Goal: Task Accomplishment & Management: Use online tool/utility

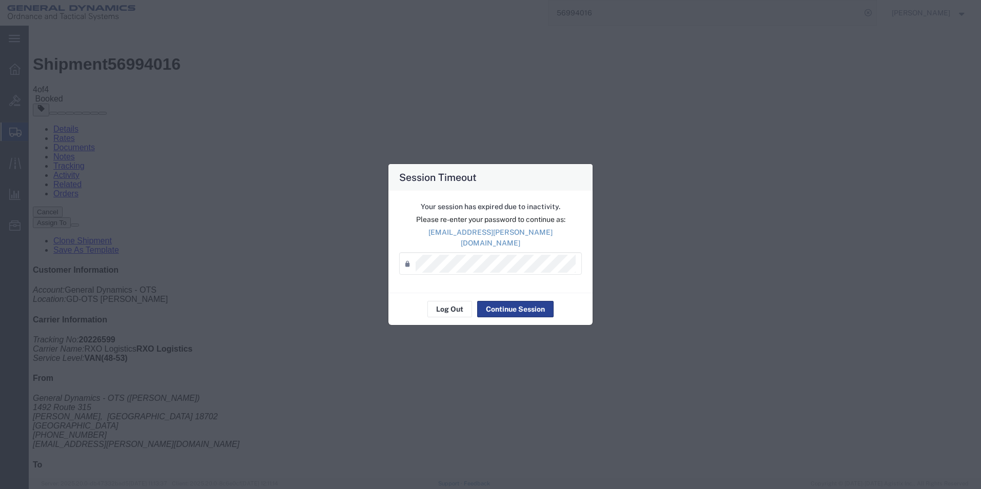
click at [509, 301] on button "Continue Session" at bounding box center [515, 309] width 76 height 16
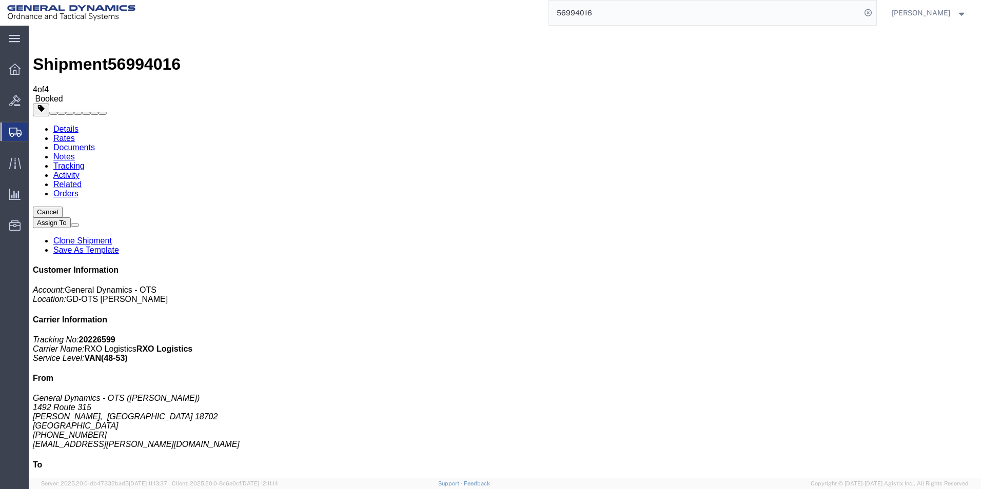
click at [0, 0] on span "Create from Template" at bounding box center [0, 0] width 0 height 0
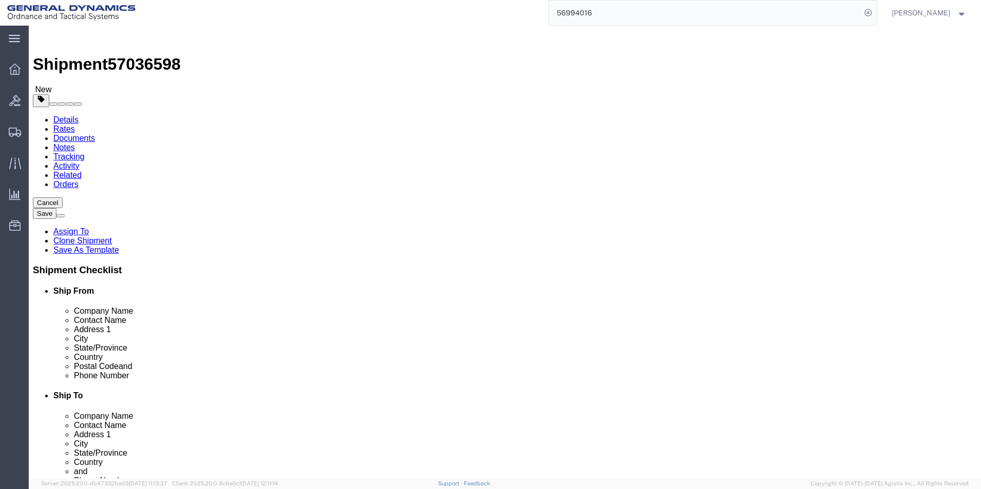
select select
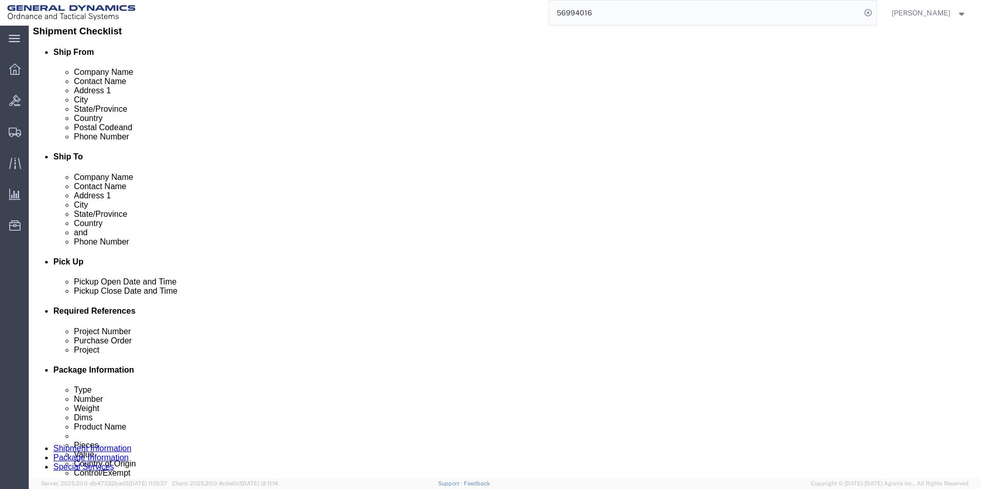
scroll to position [252, 0]
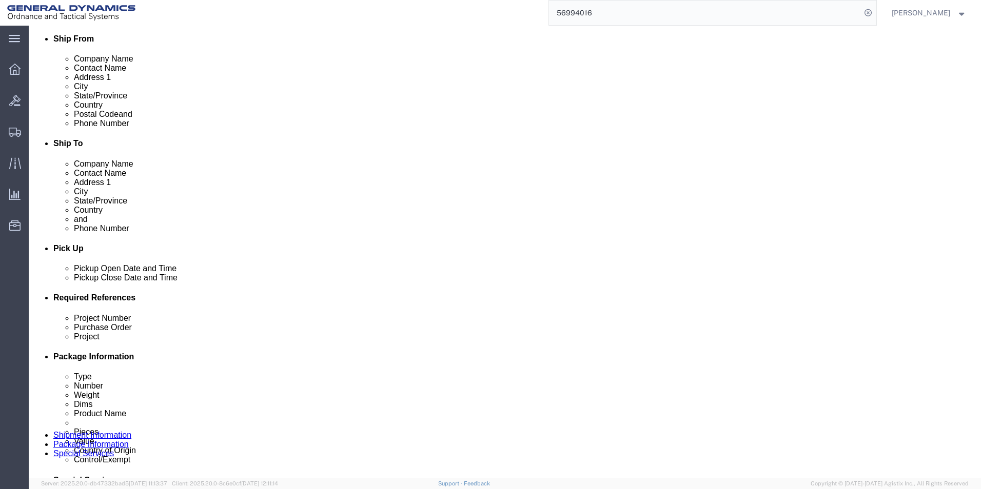
click div "[DATE] 1:00 PM"
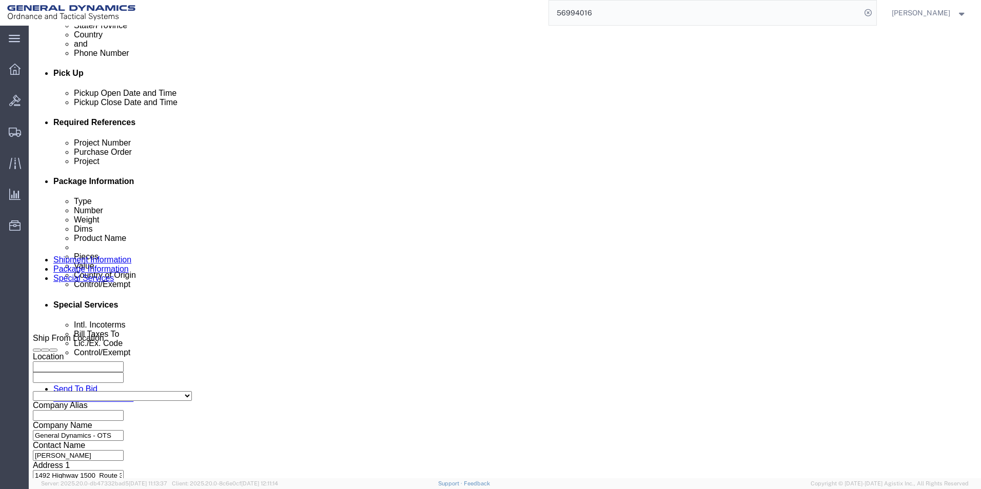
click input "1:00 PM"
type input "9:00 AM"
click button "Apply"
drag, startPoint x: 627, startPoint y: 207, endPoint x: 612, endPoint y: 265, distance: 60.5
click input "text"
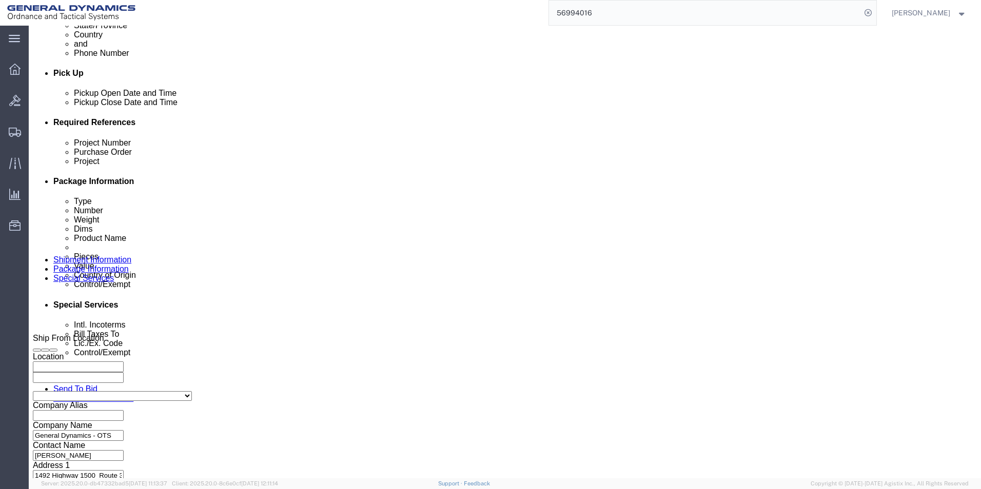
type input "120 mm FRPC"
click input "text"
type input "W15QKN19D0084"
click input "text"
type input "C12758"
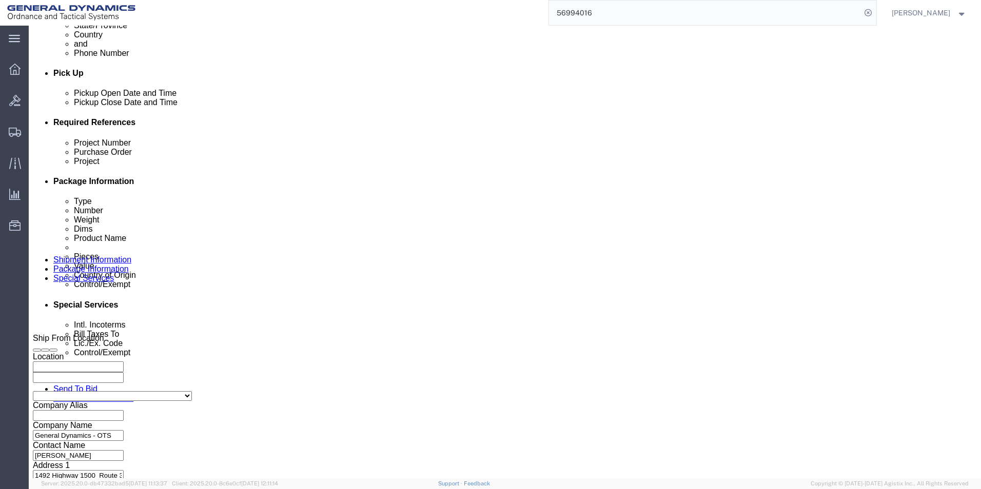
click button "Continue"
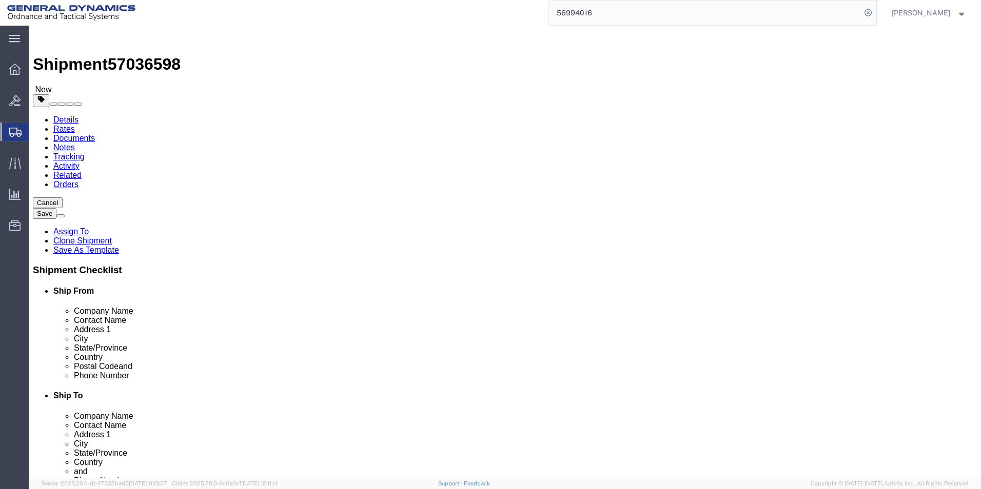
click link "Add Package"
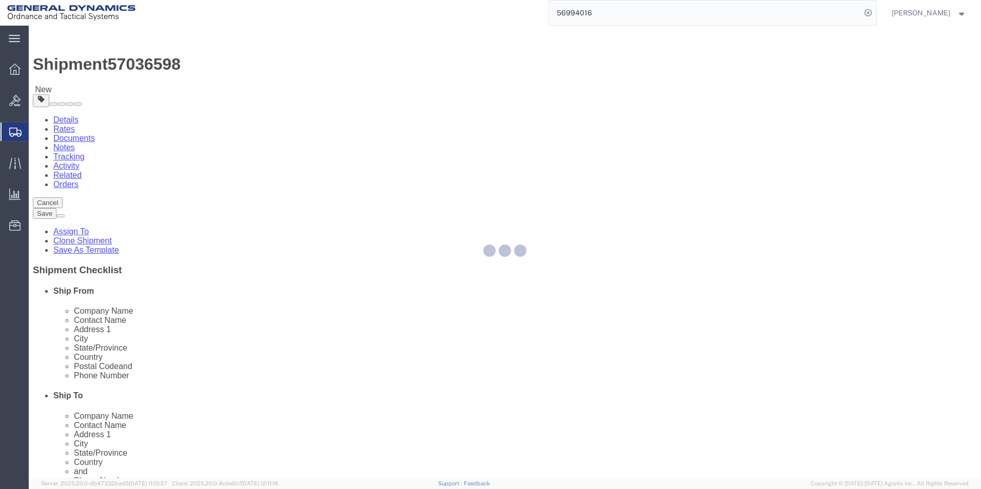
select select "PSNS"
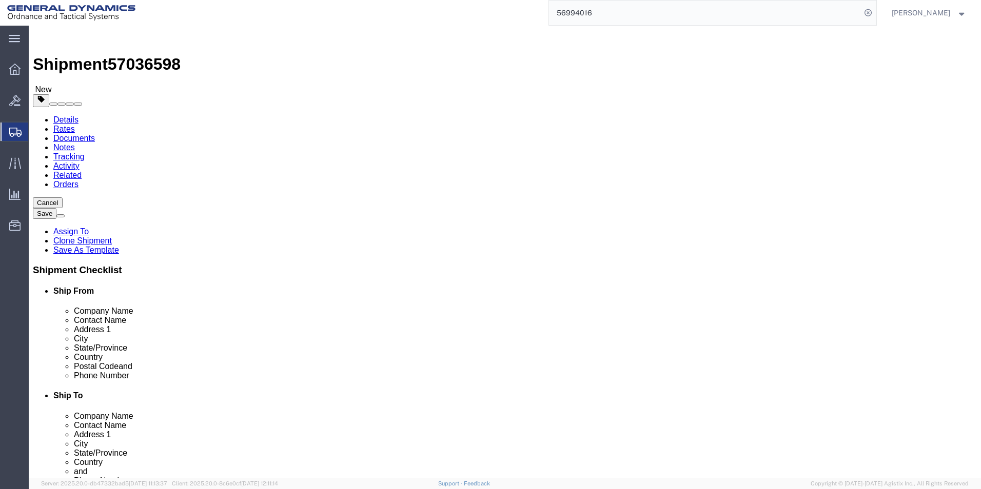
click select "Select Bale(s) Basket(s) Bolt(s) Bottle(s) Buckets Bulk Bundle(s) Can(s) Cardbo…"
select select "PSNS"
click select "Select Bale(s) Basket(s) Bolt(s) Bottle(s) Buckets Bulk Bundle(s) Can(s) Cardbo…"
click input "text"
type input "1"
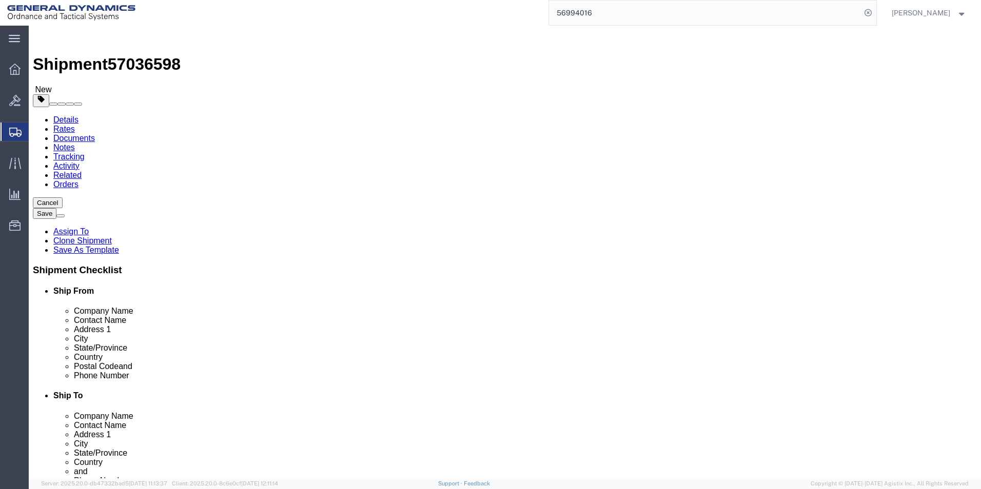
click input "text"
type input "48.00"
click input "text"
type input "38.00"
click input "text"
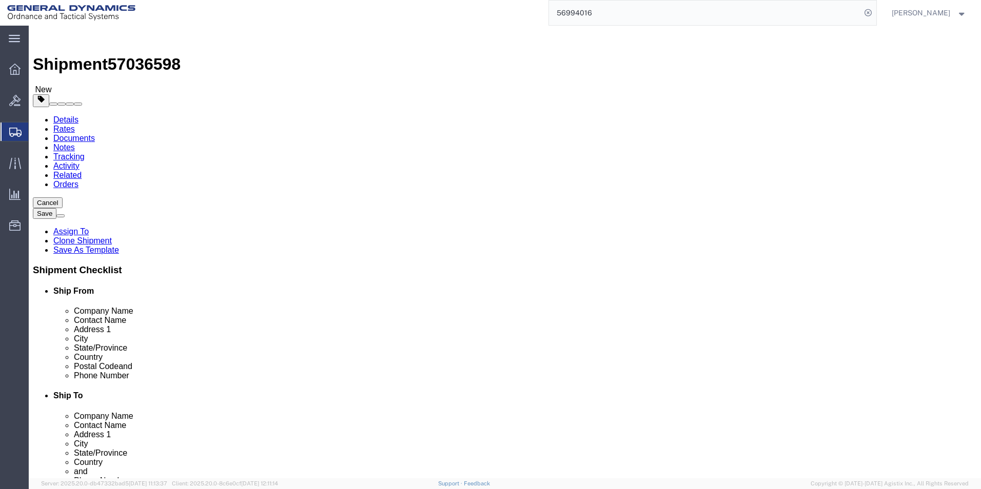
type input "48.00"
drag, startPoint x: 531, startPoint y: 265, endPoint x: 478, endPoint y: 273, distance: 53.9
click div "Package Type Select Bale(s) Basket(s) Bolt(s) Bottle(s) Buckets Bulk Bundle(s) …"
type input "1560.00"
click link "Add Content"
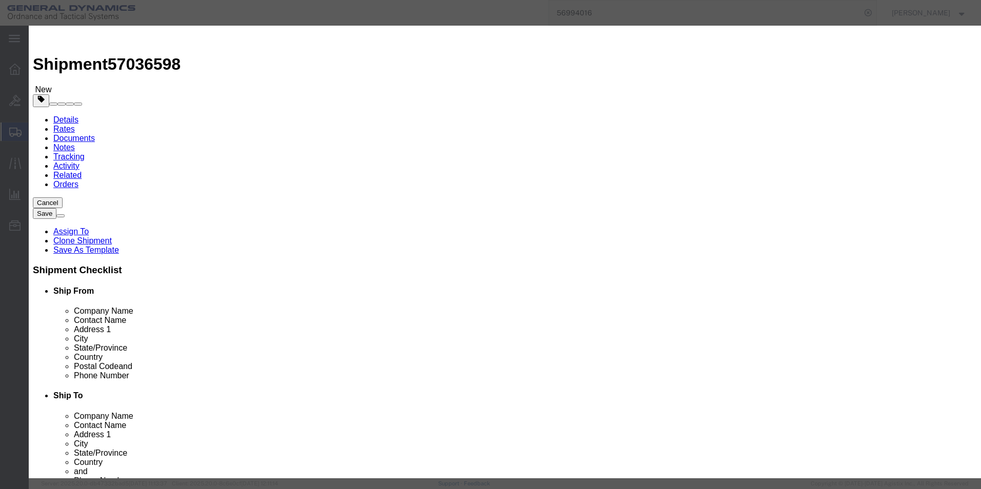
click input "text"
type input "120 mm FRPC FUZE"
drag, startPoint x: 304, startPoint y: 102, endPoint x: 253, endPoint y: 101, distance: 51.3
click div "Pieces 0 Select Bag Barrels 100Board Feet Bottle Box Blister Pack Carats Can Ca…"
type input "1890.00"
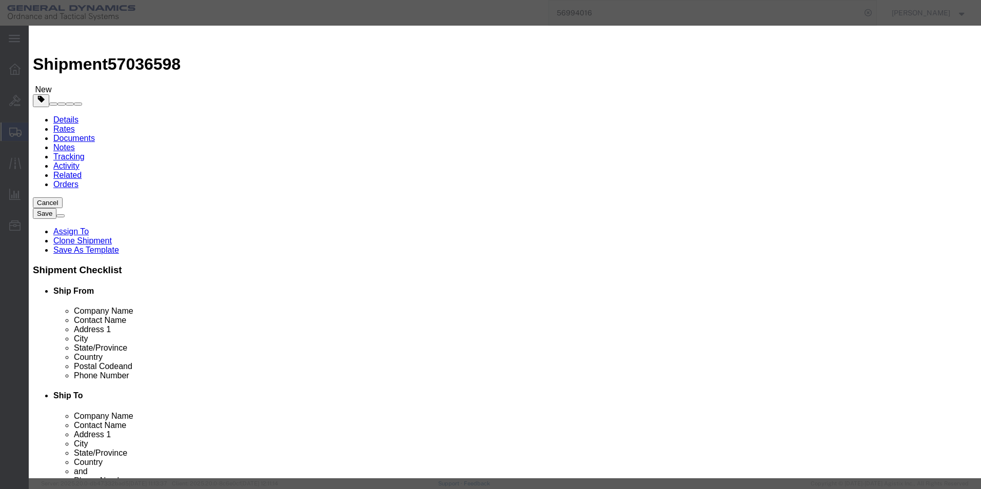
click input "text"
type input "100.00"
click select "Select 50 55 60 65 70 85 92.5 100 125 175 250 300 400"
select select "70"
click select "Select 50 55 60 65 70 85 92.5 100 125 175 250 300 400"
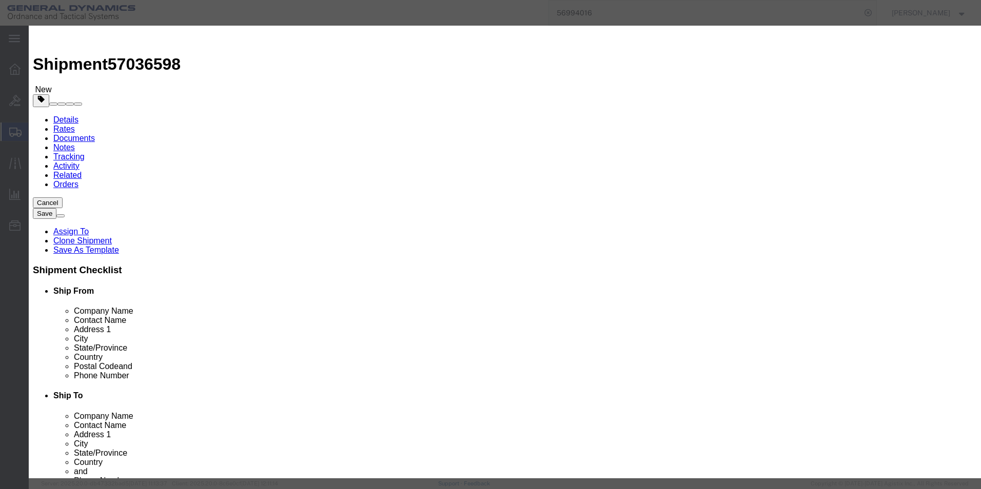
click textarea
type textarea "120 mm FRPC FUZE Adapters"
click select "Select [GEOGRAPHIC_DATA] [GEOGRAPHIC_DATA] [GEOGRAPHIC_DATA] [GEOGRAPHIC_DATA] …"
select select "US"
click select "Select [GEOGRAPHIC_DATA] [GEOGRAPHIC_DATA] [GEOGRAPHIC_DATA] [GEOGRAPHIC_DATA] …"
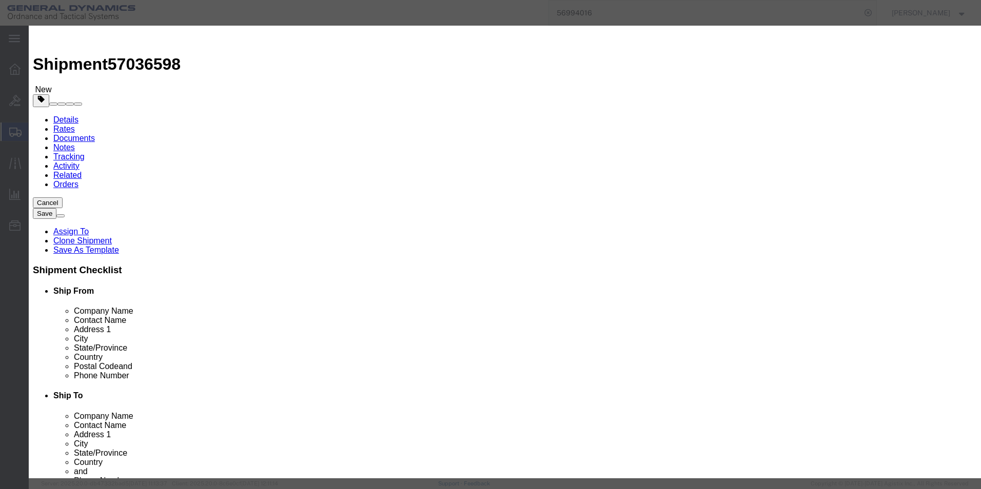
scroll to position [155, 0]
click select "Select ATF BIS DEA EPA FDA FTR ITAR OFAC Other (OPA)"
select select "ITAR"
click select "Select ATF BIS DEA EPA FDA FTR ITAR OFAC Other (OPA)"
click select "Select 123.11B 123.12 123.13 123.16B1 123.16B2 123.16B3 123.16B4 123.16B5 123.1…"
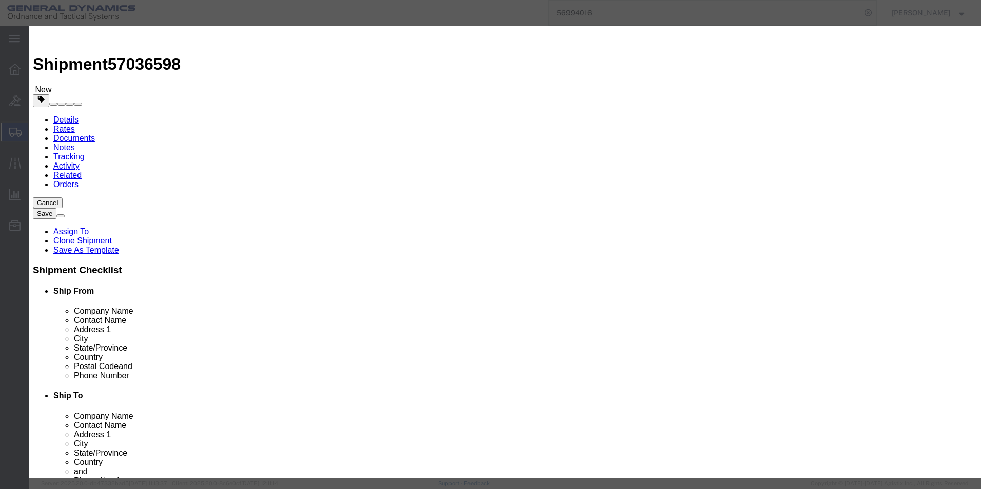
select select "126.5B"
click select "Select 123.11B 123.12 123.13 123.16B1 123.16B2 123.16B3 123.16B4 123.16B5 123.1…"
click button "Save & Close"
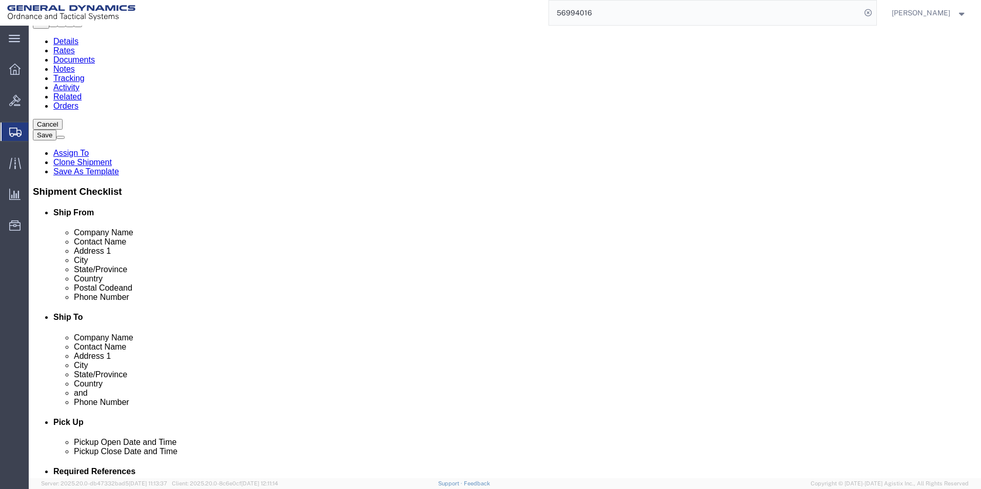
scroll to position [95, 0]
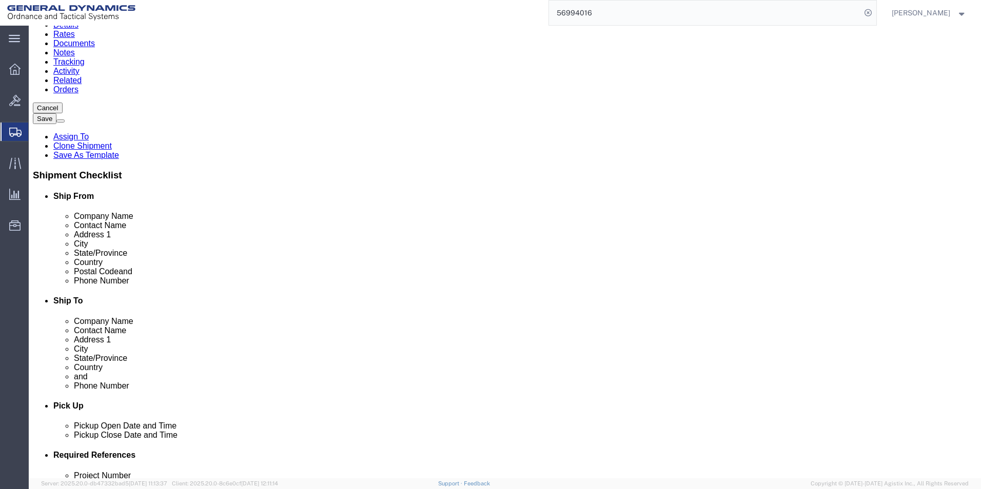
click button "Continue"
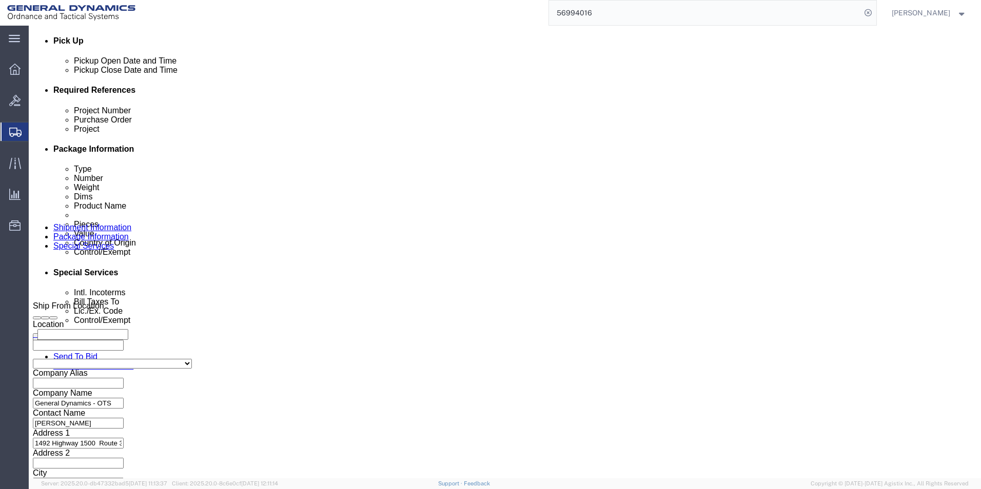
scroll to position [442, 0]
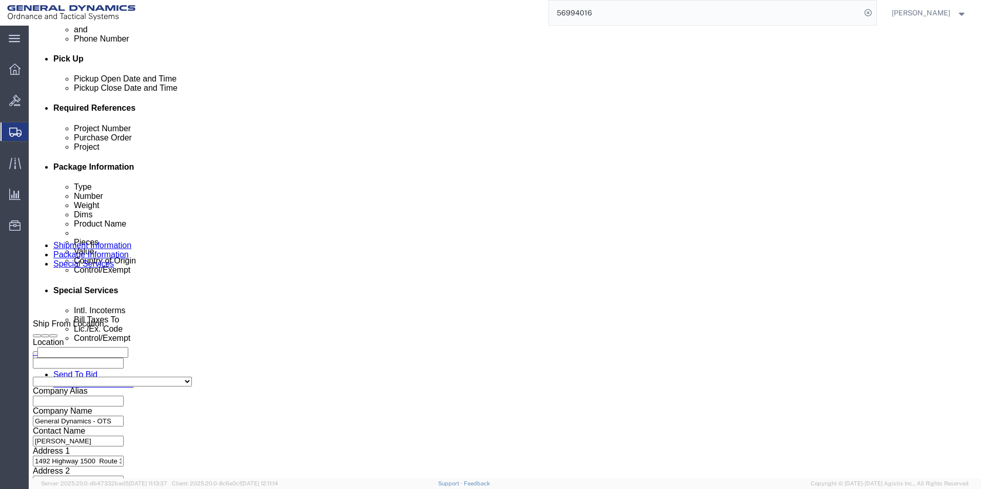
click select "Select Carriage Insurance Paid Carriage Paid To Cost and Freight Cost Insurance…"
select select "CFR"
click select "Select Carriage Insurance Paid Carriage Paid To Cost and Freight Cost Insurance…"
select select "SHIP"
click select "Select Recipient Account Sender/Shipper Third Party Account"
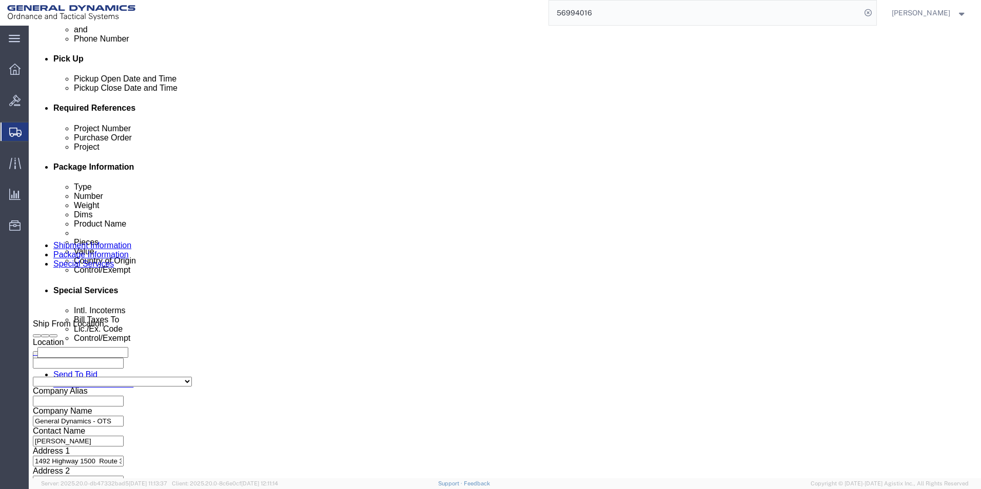
select select "SHIP"
click select "Select Recipient Account Sender/Shipper Third Party Account"
click button "Rate Shipment"
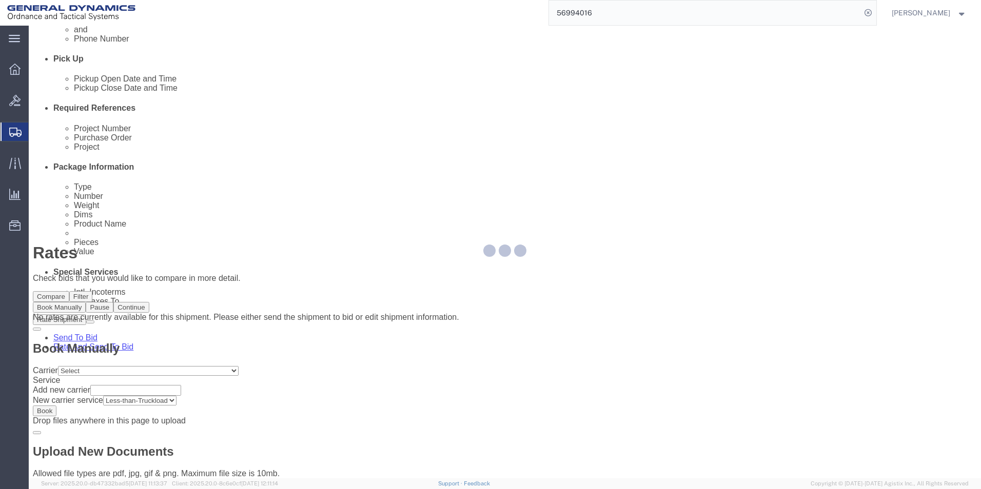
scroll to position [0, 0]
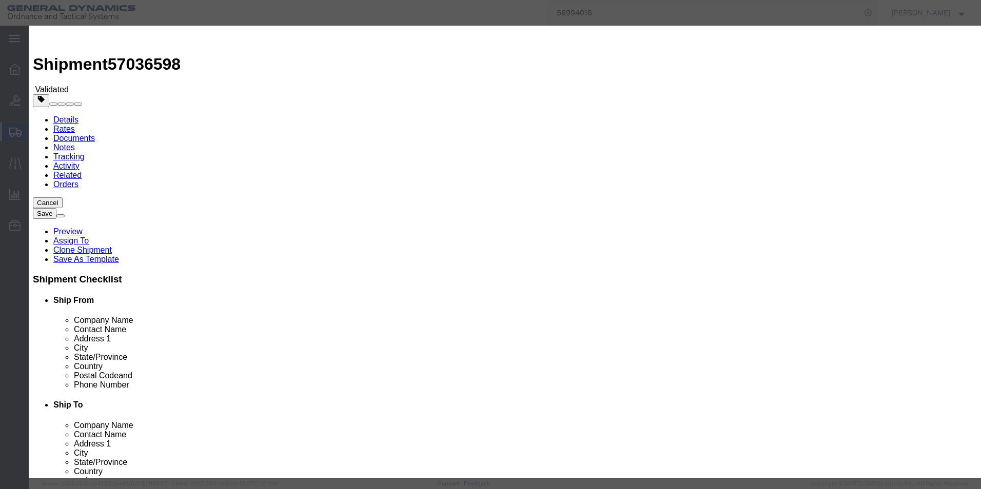
select select "3224"
select select "11790"
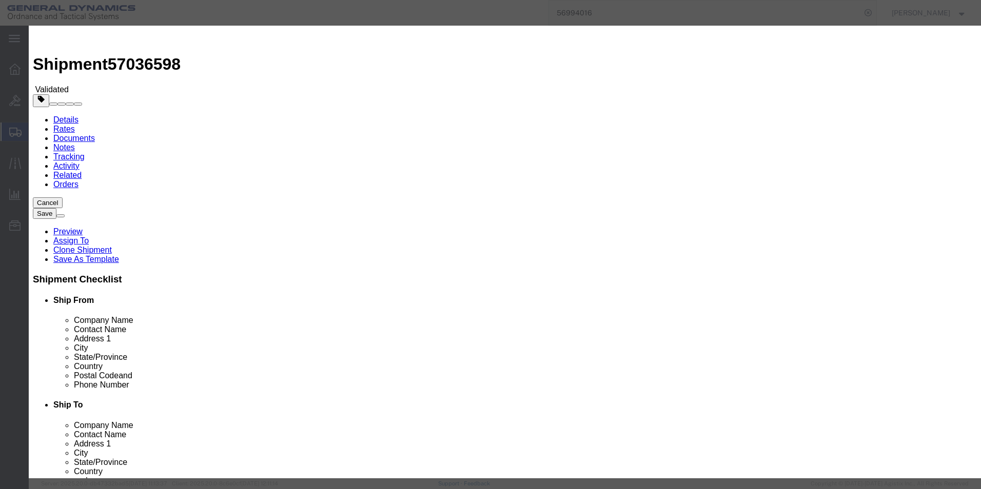
checkbox input "true"
type input "[PERSON_NAME]"
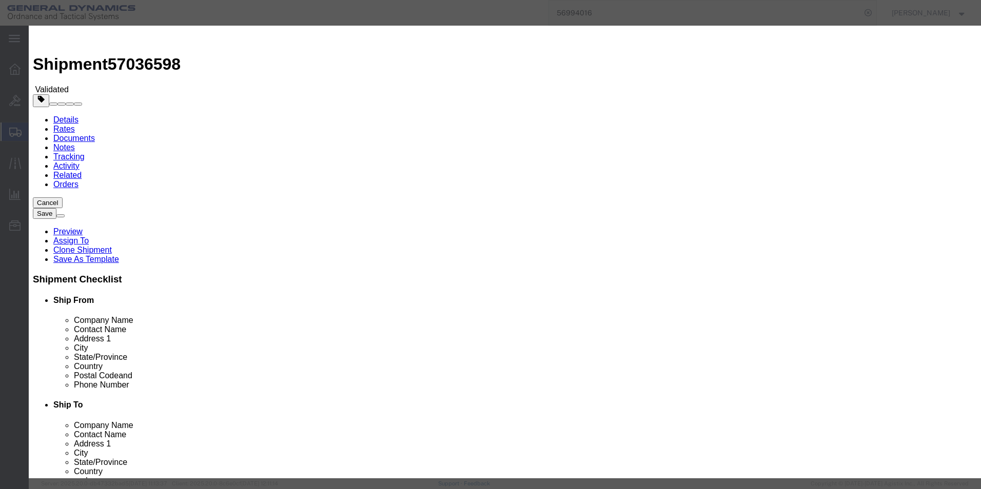
type input "5709087062"
drag, startPoint x: 665, startPoint y: 123, endPoint x: 655, endPoint y: 132, distance: 14.2
type input "57036598"
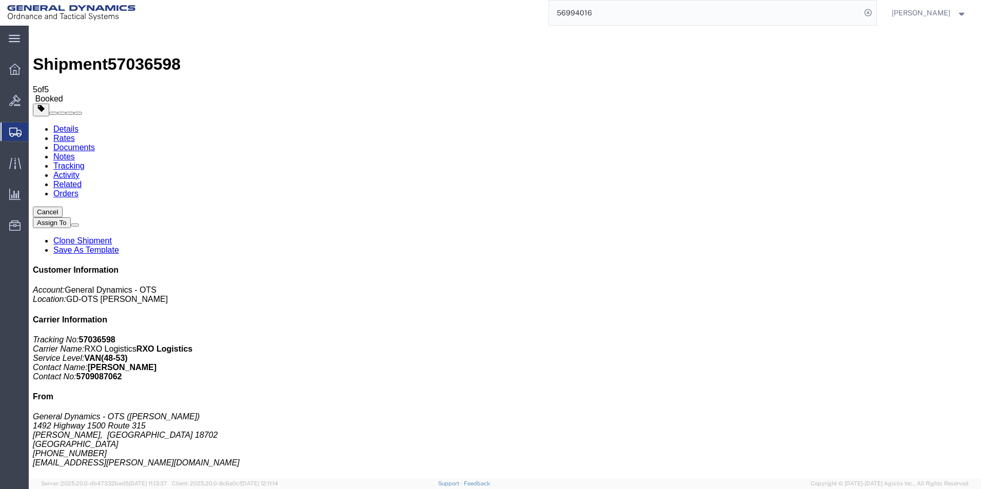
click at [112, 236] on link "Clone Shipment" at bounding box center [82, 240] width 58 height 9
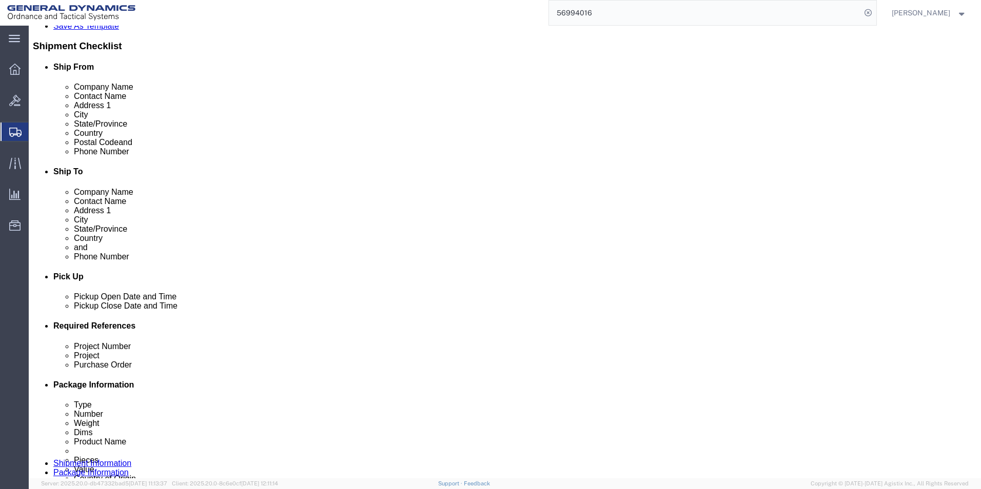
scroll to position [230, 0]
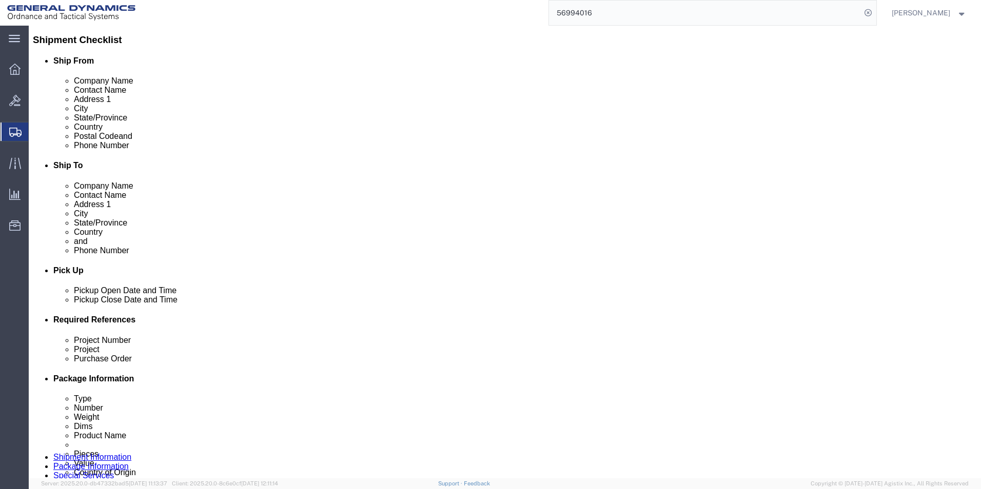
click div "[DATE] 9:00 AM"
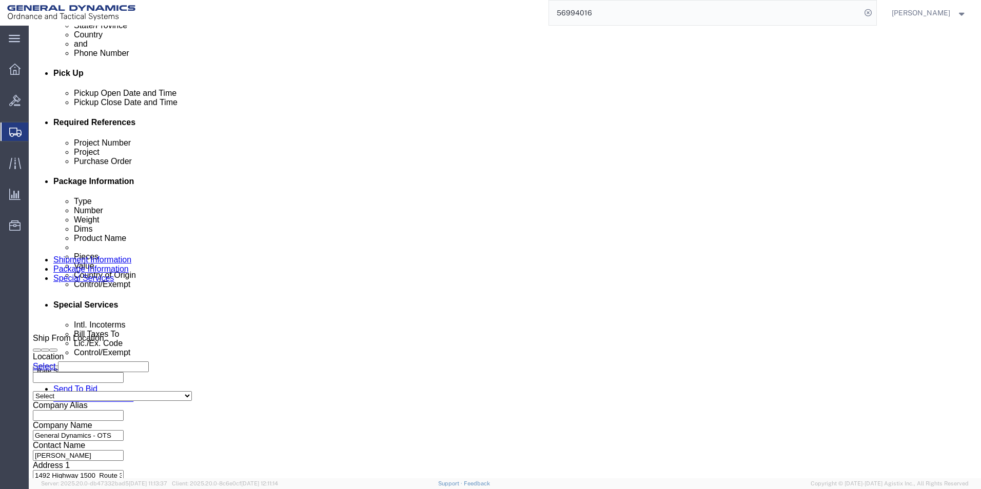
type input "11:00 AM"
click button "Apply"
click button "Continue"
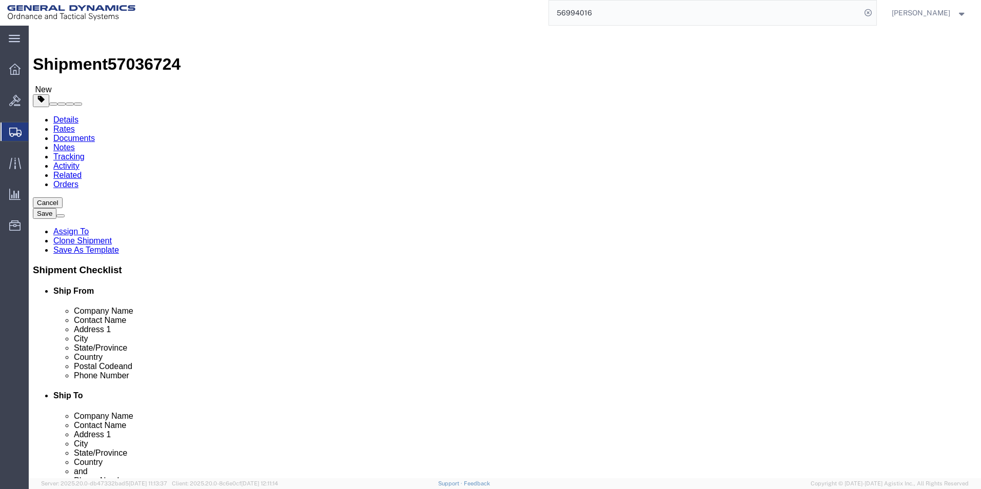
drag, startPoint x: 165, startPoint y: 228, endPoint x: 102, endPoint y: 227, distance: 63.6
click div "Number 30"
type input "11"
drag, startPoint x: 172, startPoint y: 261, endPoint x: 78, endPoint y: 258, distance: 93.4
click div "Weight Total weight of packages in pounds or kilograms 43500.00 Select kgs lbs …"
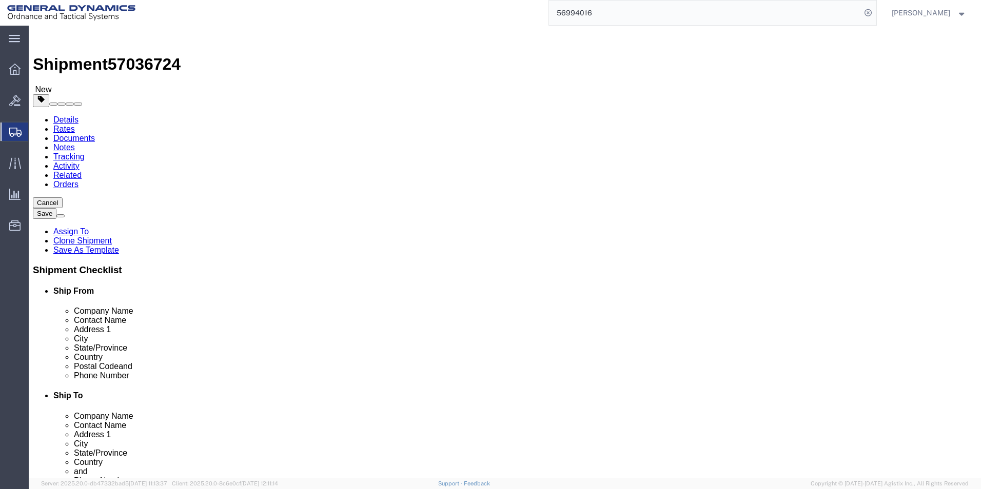
type input "15000.00"
click dd "100.00 USD"
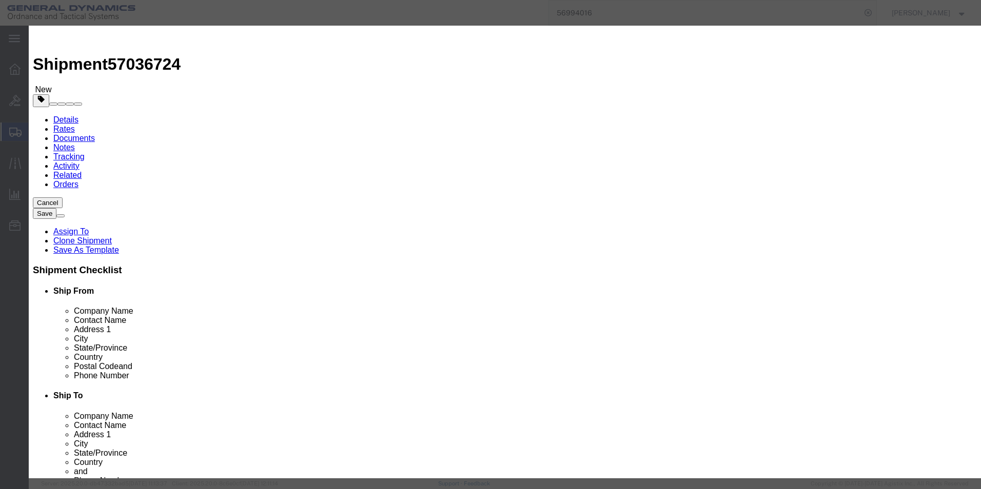
drag, startPoint x: 331, startPoint y: 99, endPoint x: 261, endPoint y: 102, distance: 69.8
click div "Pieces Number of pieces inside all the packages 1890.00 Select Bag Barrels 100B…"
type input "642.00"
type input "33.97"
click button "Save & Close"
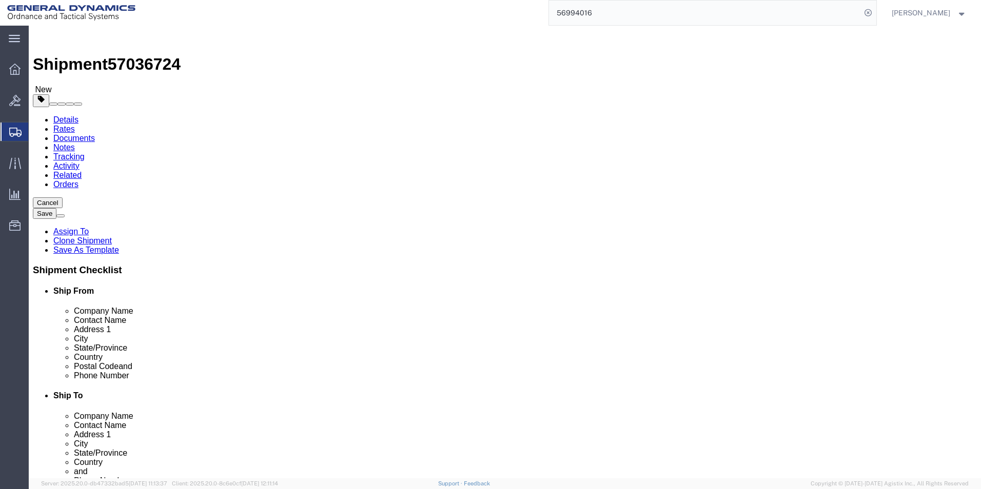
drag, startPoint x: 541, startPoint y: 264, endPoint x: 454, endPoint y: 258, distance: 87.4
click div "Weight Total weight of packages in pounds or kilograms 1560.00 Select kgs lbs S…"
type input "600.00"
click dd "1890.00 Each"
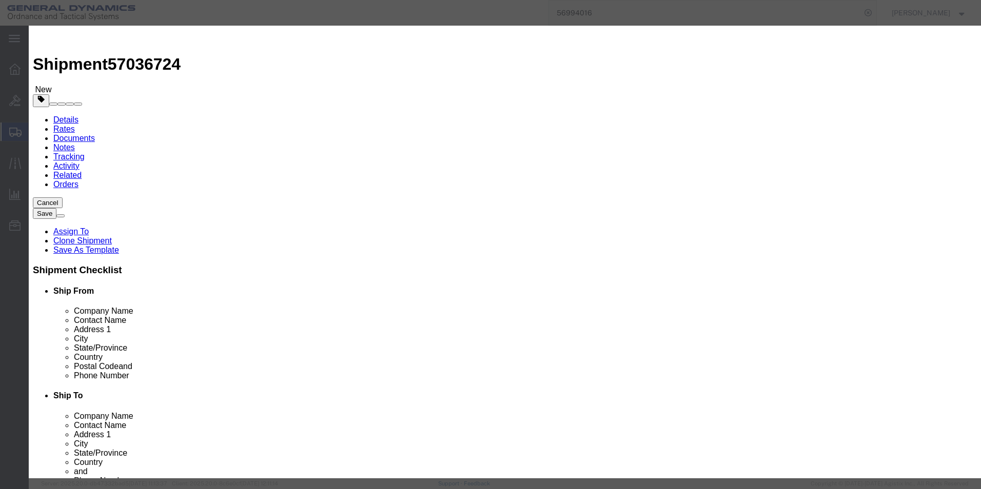
drag, startPoint x: 327, startPoint y: 98, endPoint x: 230, endPoint y: 101, distance: 97.5
click div "Pieces Number of pieces inside all the packages 1890.00 Select Bag Barrels 100B…"
type input "642.00"
type input "33.97"
click button "Save & Close"
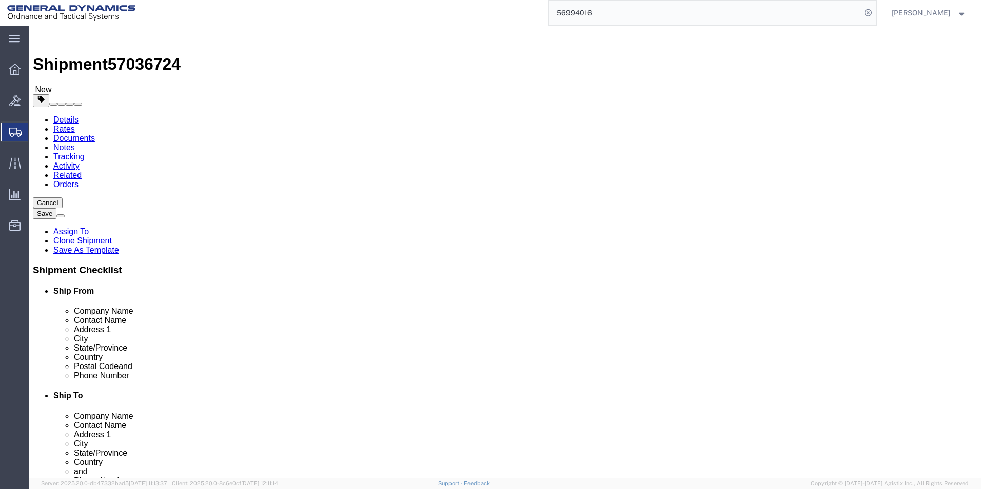
scroll to position [88, 0]
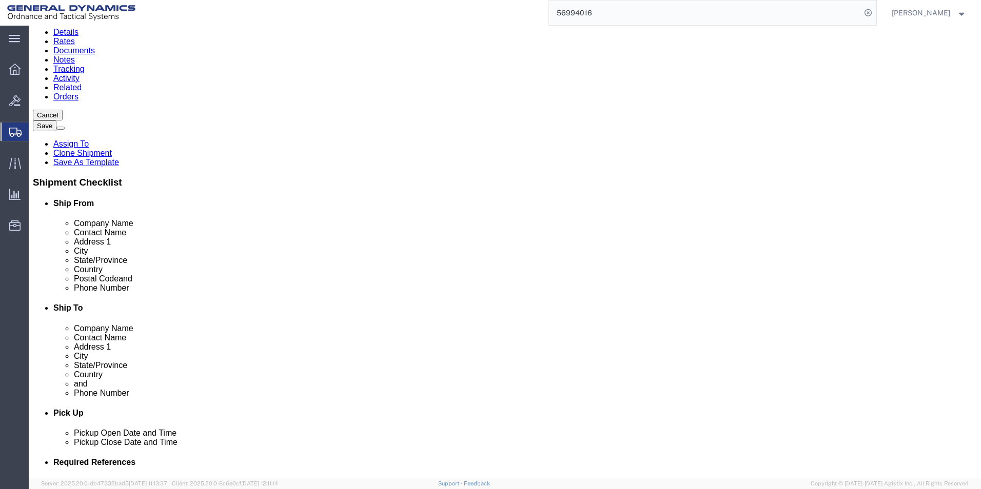
click button "Continue"
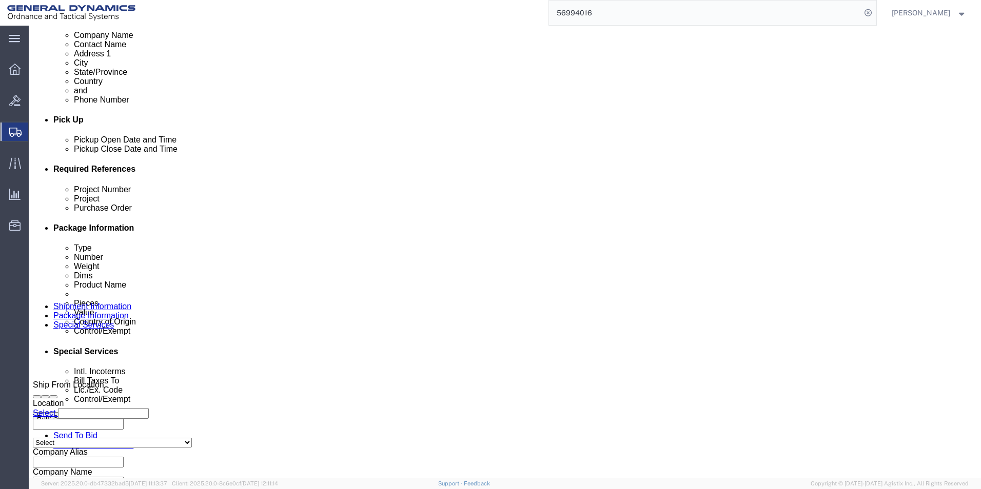
scroll to position [377, 0]
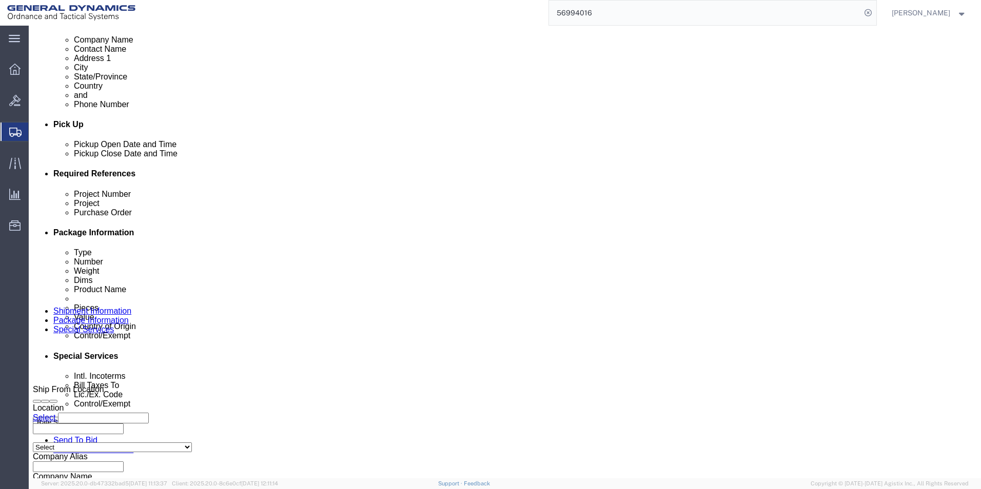
click select "Select Carriage Insurance Paid Carriage Paid To Cost and Freight Cost Insurance…"
select select "CFR"
click select "Select Carriage Insurance Paid Carriage Paid To Cost and Freight Cost Insurance…"
select select "SHIP"
click select "Select Recipient Account Sender/Shipper Third Party Account"
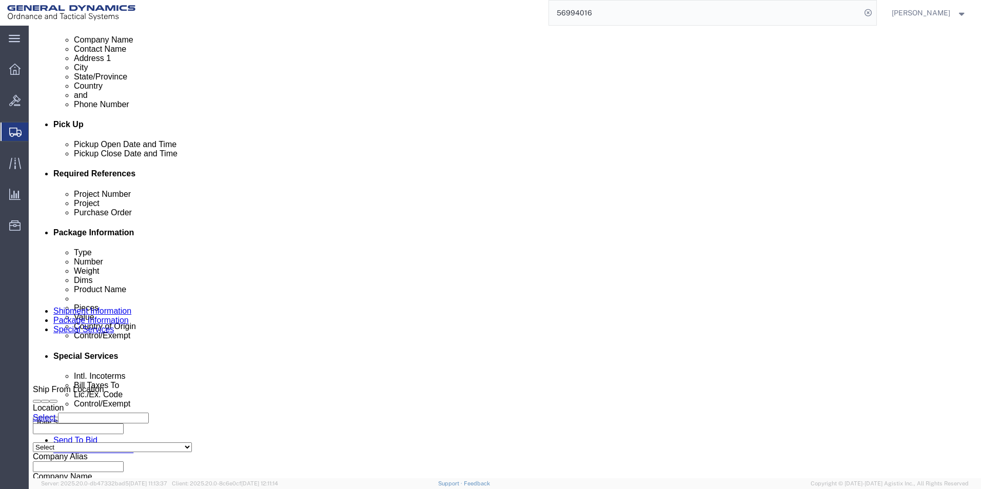
select select "SHIP"
click select "Select Recipient Account Sender/Shipper Third Party Account"
click button "Rate Shipment"
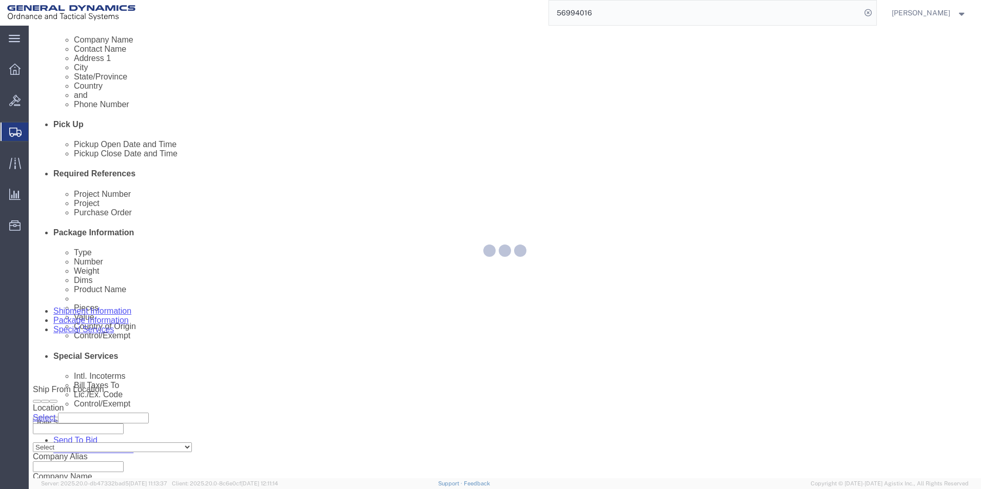
scroll to position [0, 0]
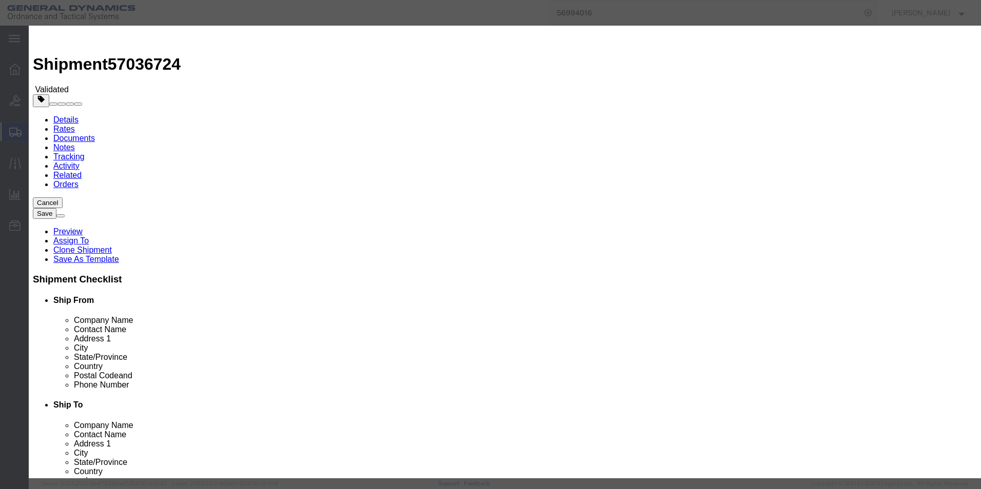
select select "3224"
select select "11790"
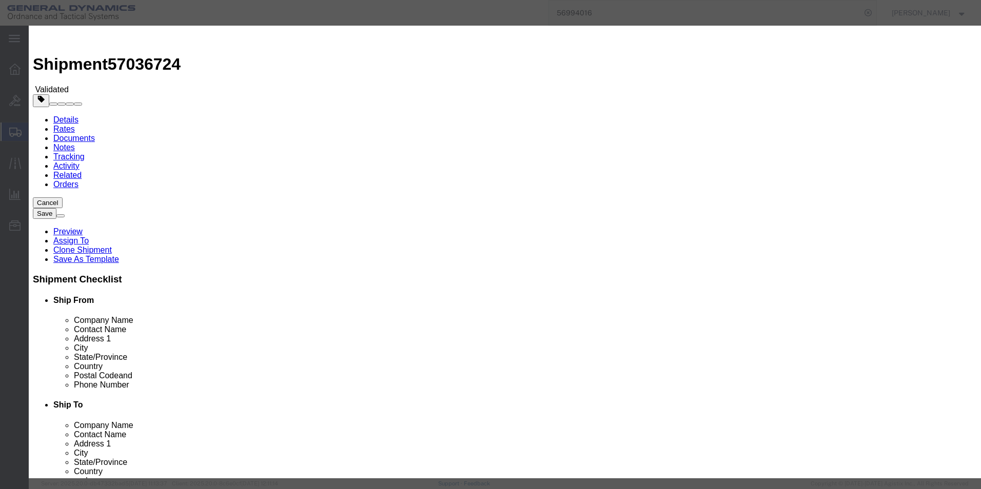
checkbox input "true"
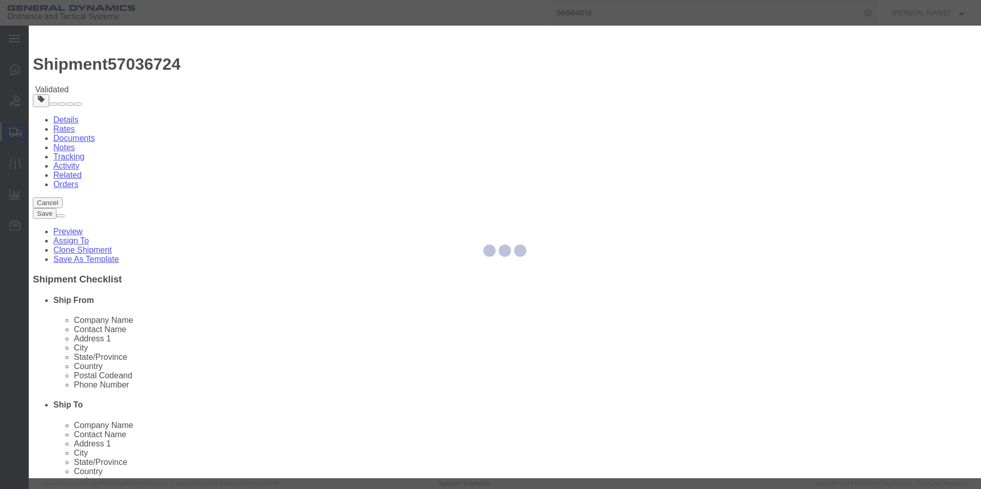
type input "[PERSON_NAME]"
type input "5709087062"
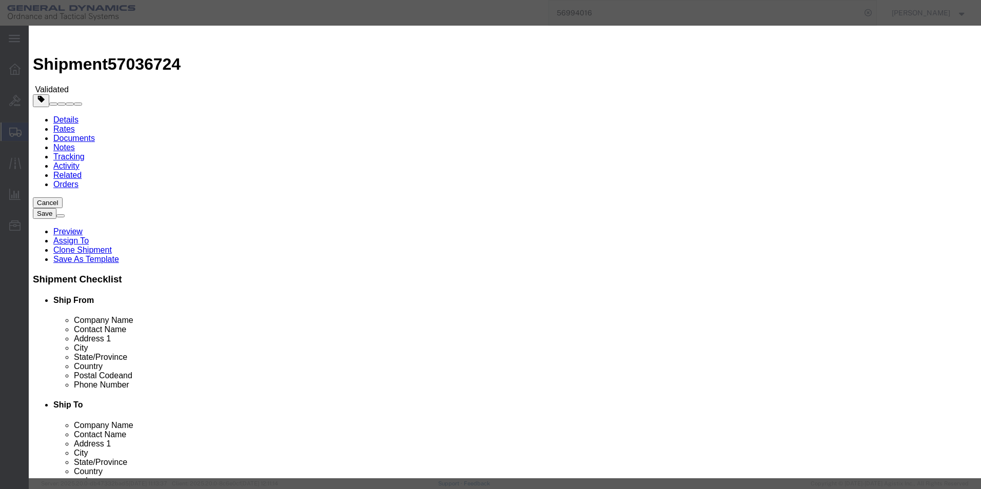
drag, startPoint x: 666, startPoint y: 126, endPoint x: 646, endPoint y: 147, distance: 29.8
type input "57036724"
